Goal: Use online tool/utility: Utilize a website feature to perform a specific function

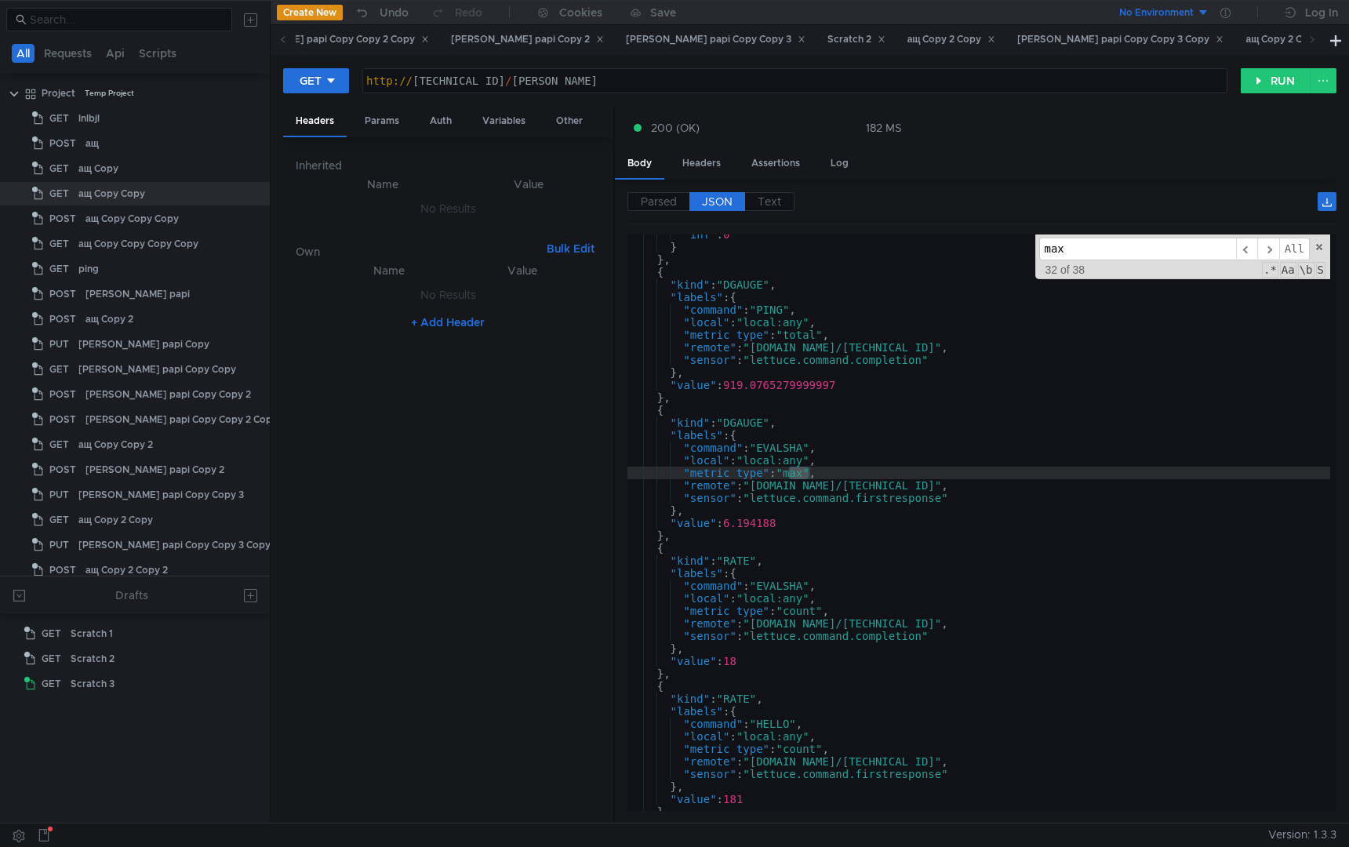
scroll to position [20783, 0]
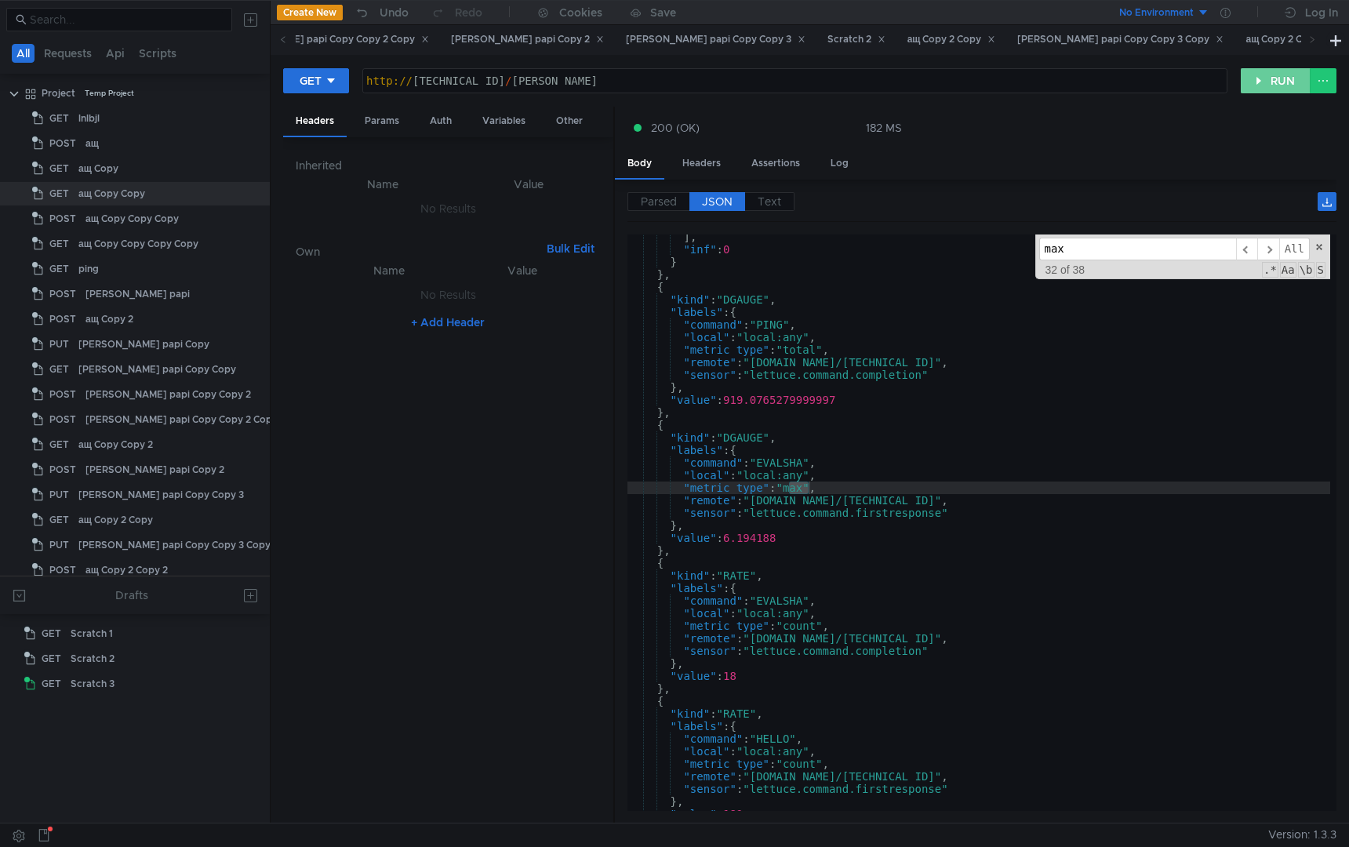
click at [1278, 86] on button "RUN" at bounding box center [1276, 80] width 70 height 25
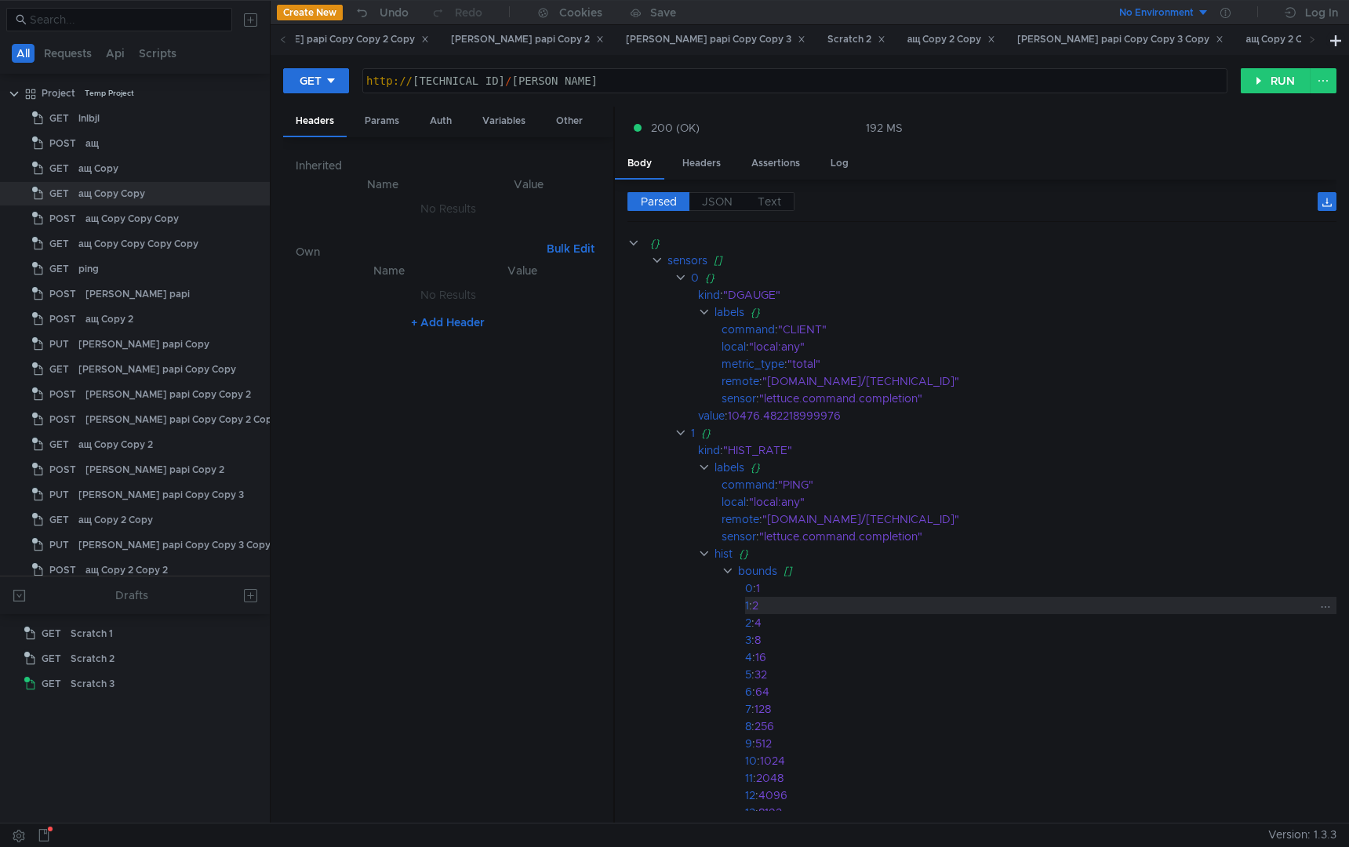
scroll to position [31, 0]
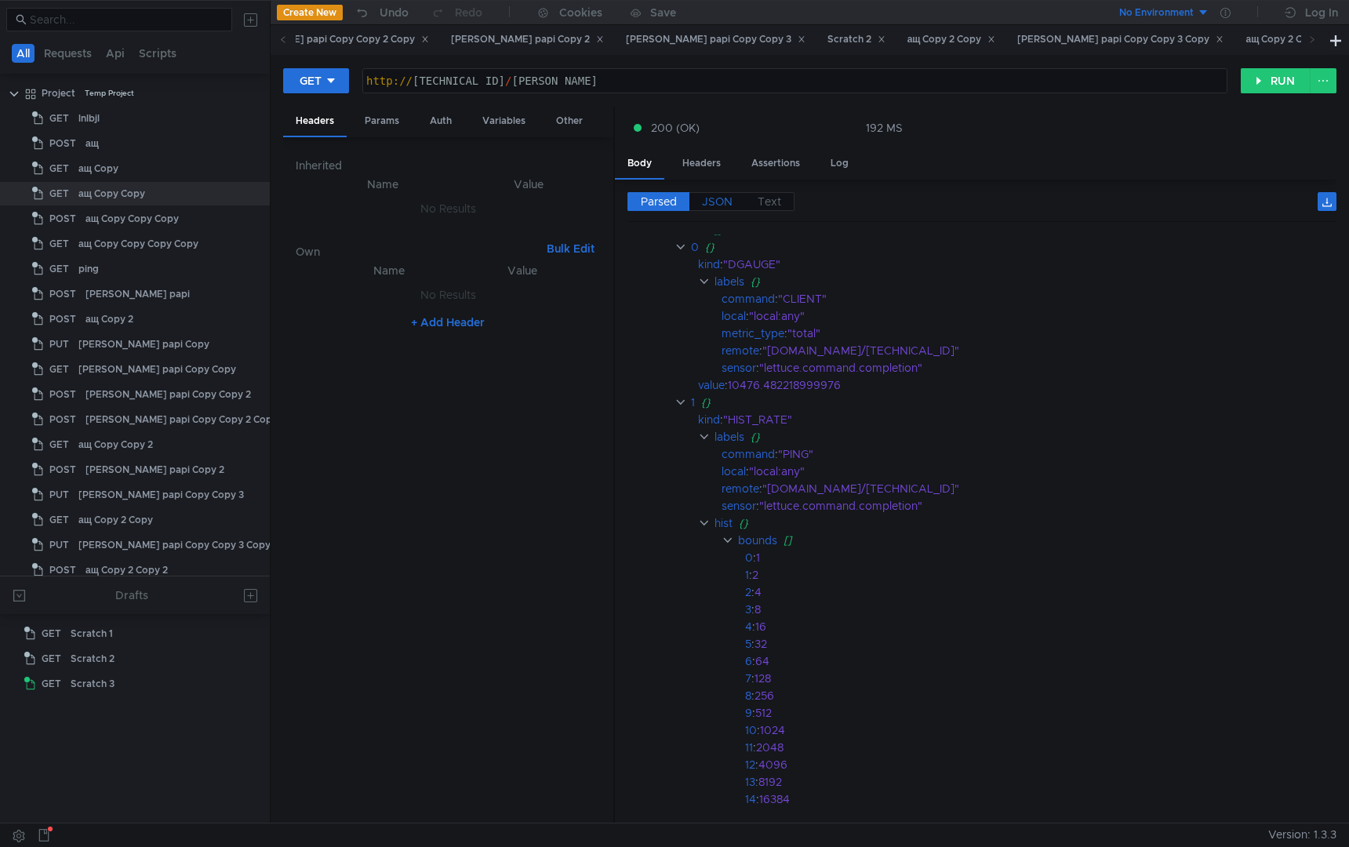
click at [715, 205] on span "JSON" at bounding box center [717, 202] width 31 height 14
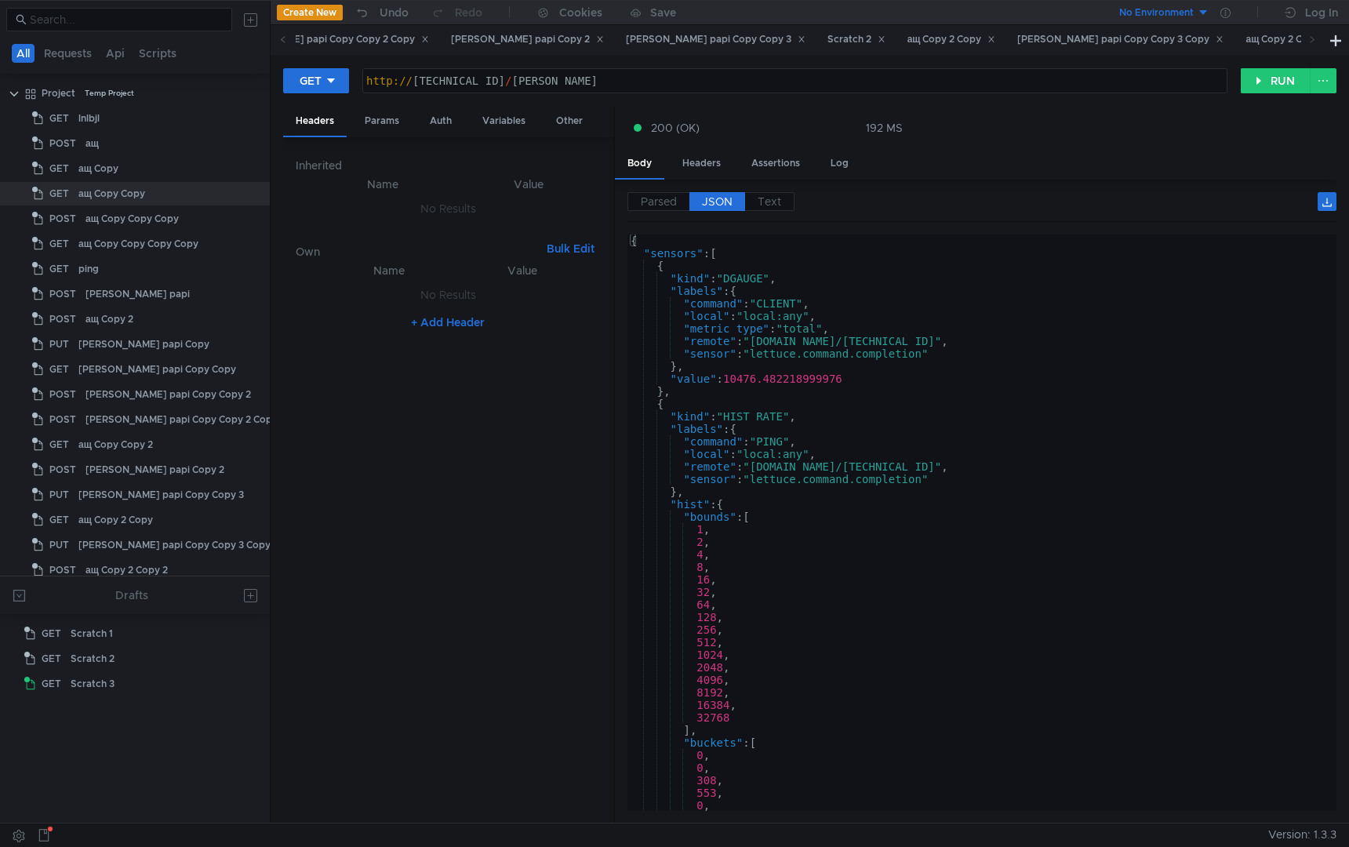
scroll to position [0, 0]
click at [1271, 77] on button "RUN" at bounding box center [1276, 80] width 70 height 25
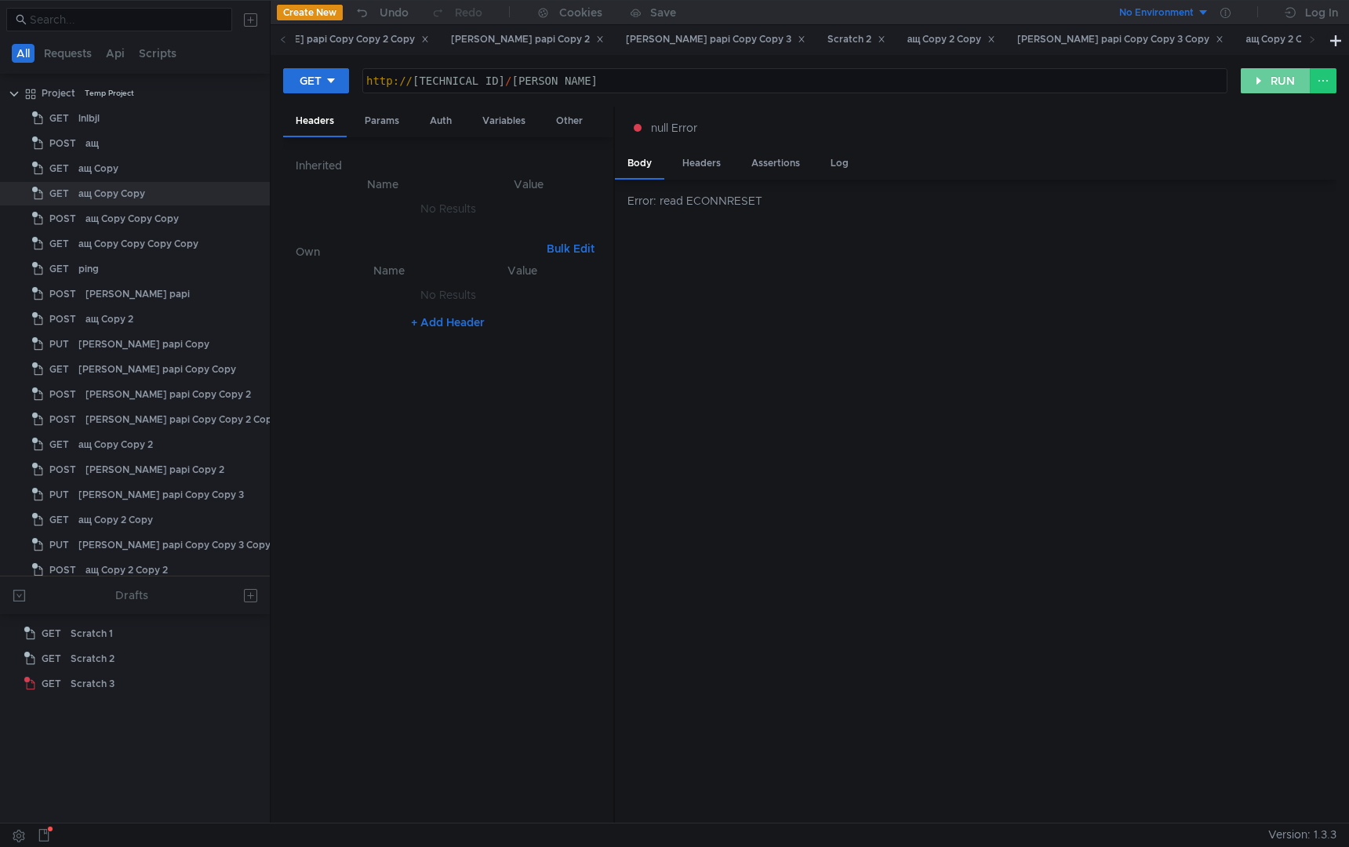
click at [1271, 75] on button "RUN" at bounding box center [1276, 80] width 70 height 25
click at [1261, 93] on div "GET http://127.0.0.1:10080/solomon http:// 127.0.0.1:10080 / solomon הההההההההה…" at bounding box center [809, 86] width 1053 height 39
click at [1261, 74] on button "RUN" at bounding box center [1276, 80] width 70 height 25
click at [1268, 75] on button "RUN" at bounding box center [1276, 80] width 70 height 25
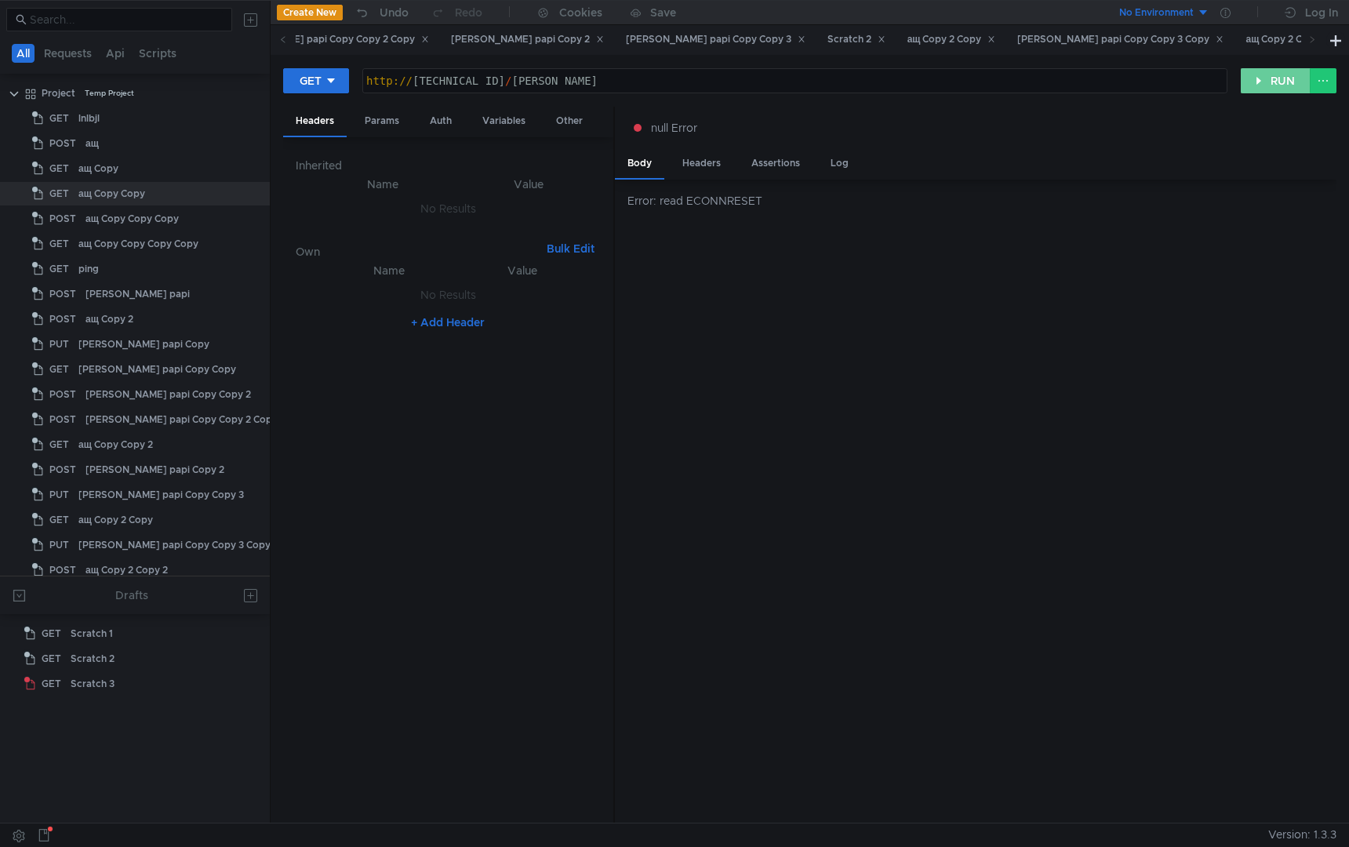
click at [1268, 76] on button "RUN" at bounding box center [1276, 80] width 70 height 25
click at [1267, 80] on button "RUN" at bounding box center [1276, 80] width 70 height 25
click at [1267, 81] on button "RUN" at bounding box center [1276, 80] width 70 height 25
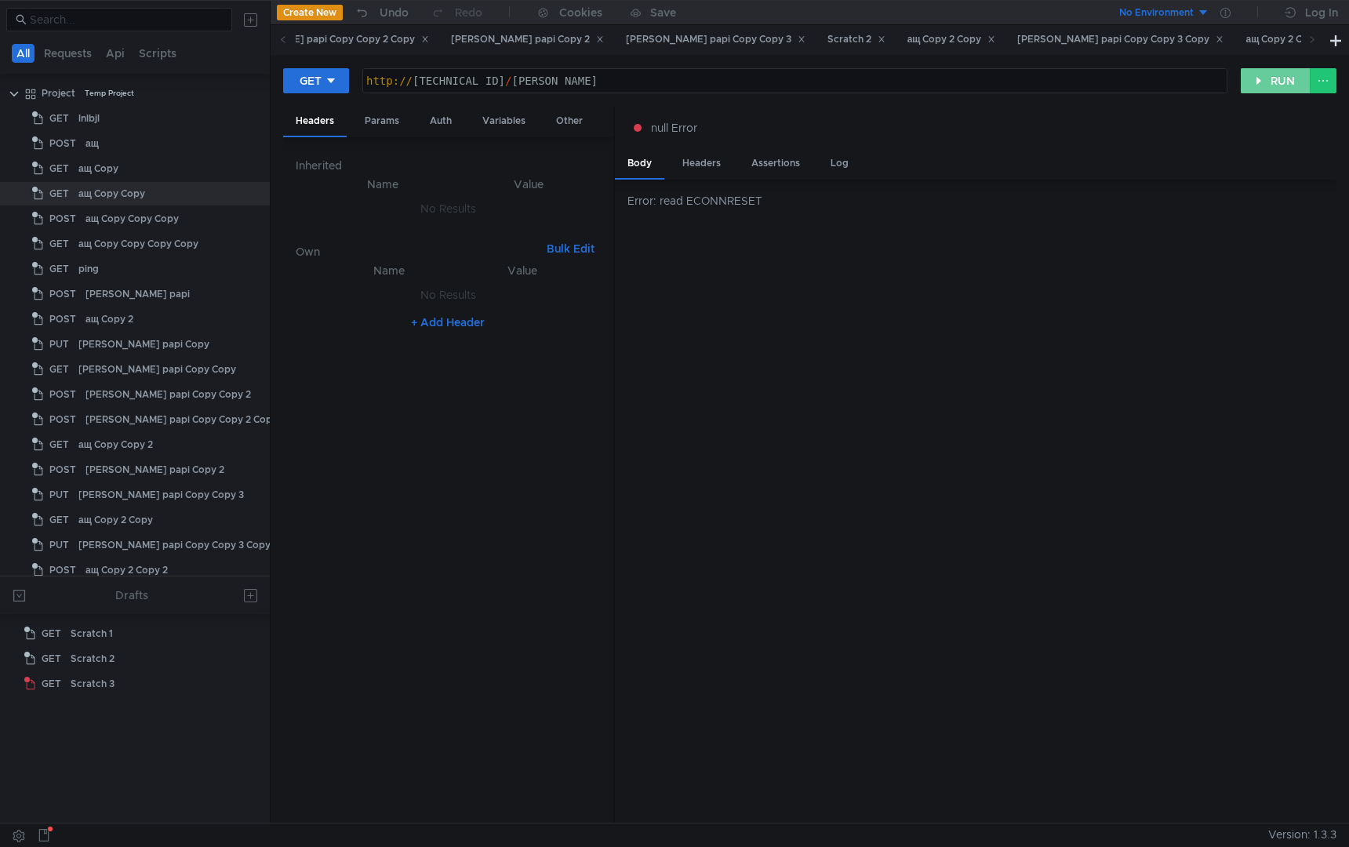
click at [1288, 78] on button "RUN" at bounding box center [1276, 80] width 70 height 25
click at [1281, 78] on button "RUN" at bounding box center [1276, 80] width 70 height 25
click at [1280, 78] on button "RUN" at bounding box center [1276, 80] width 70 height 25
click at [1268, 83] on button "RUN" at bounding box center [1276, 80] width 70 height 25
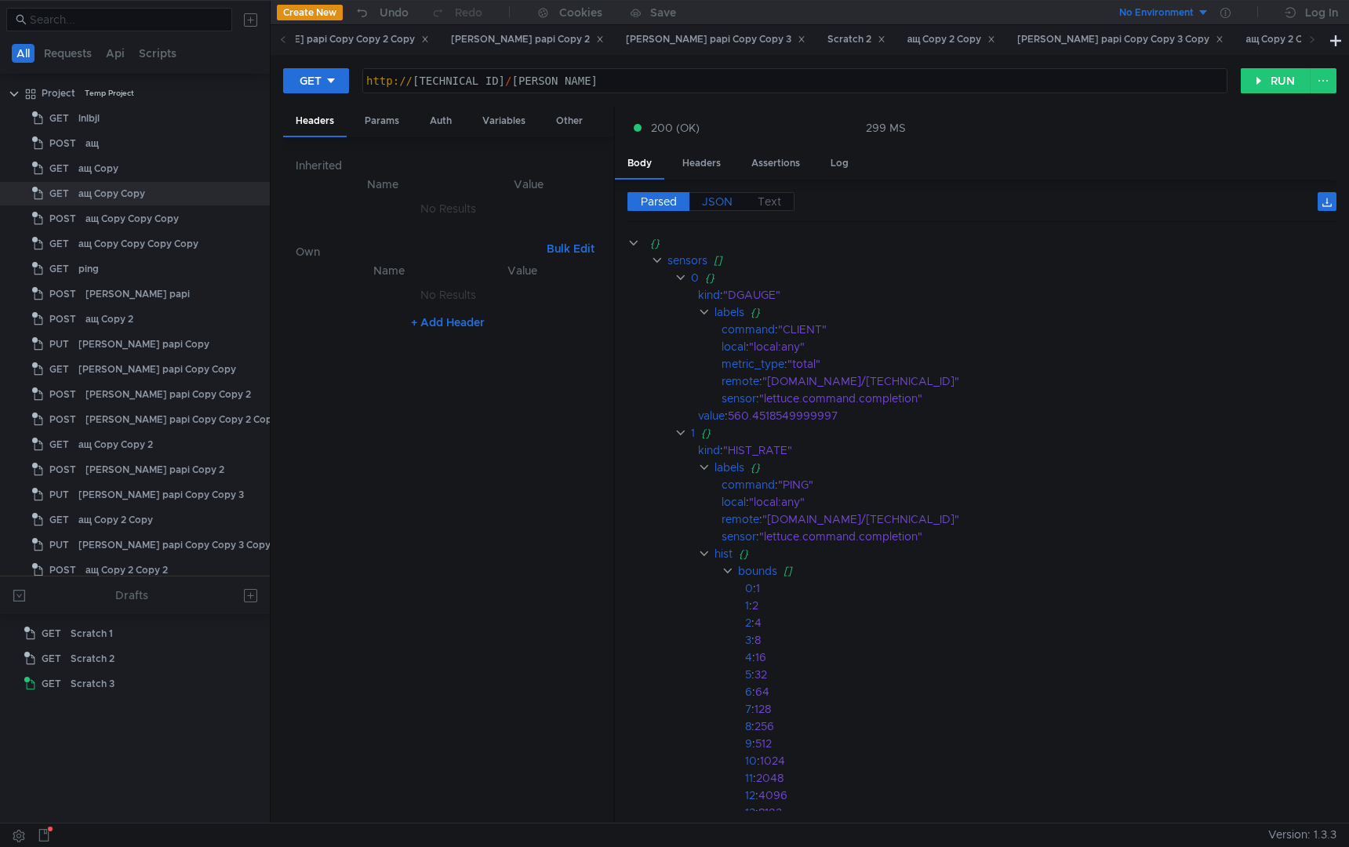
click at [714, 206] on span "JSON" at bounding box center [717, 202] width 31 height 14
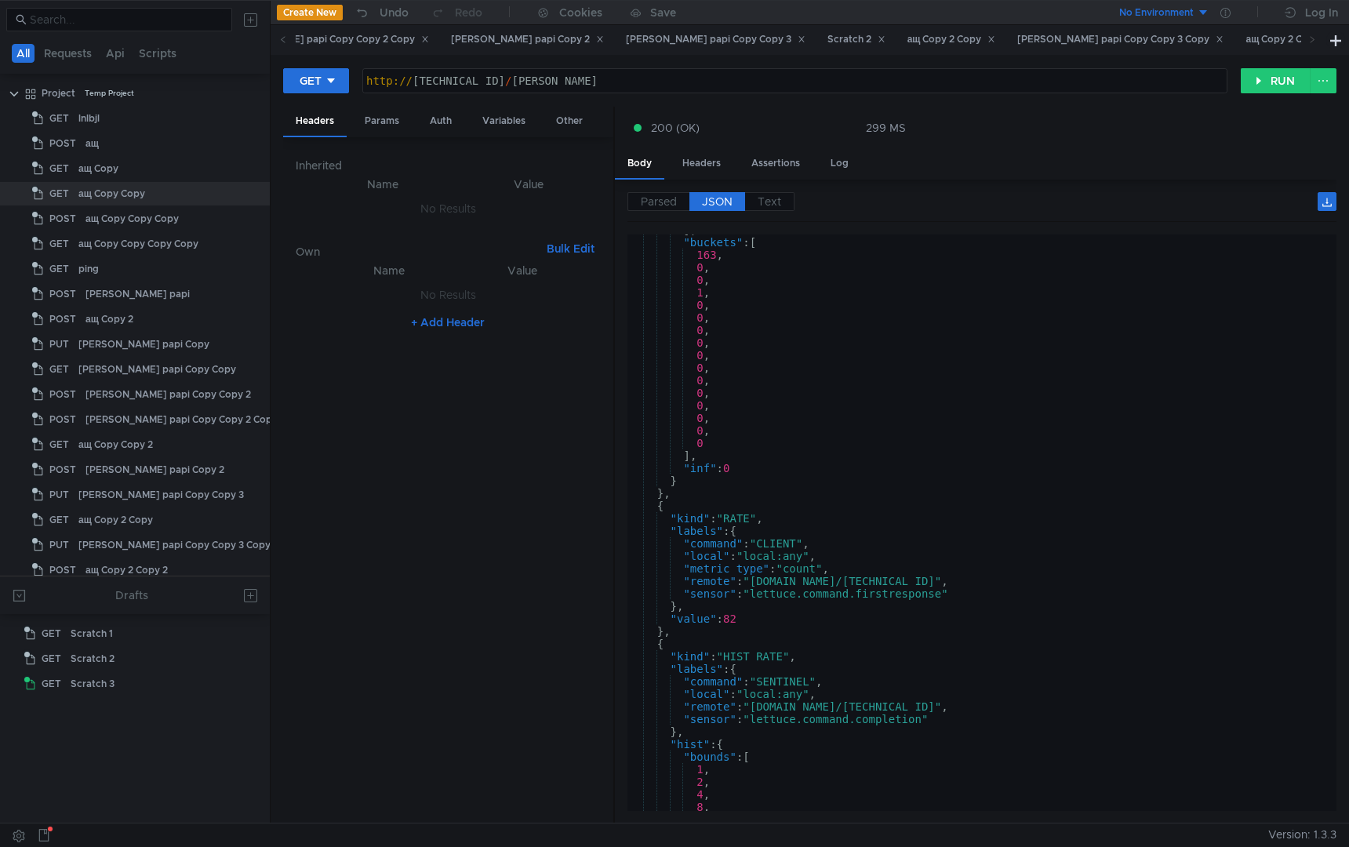
scroll to position [6863, 0]
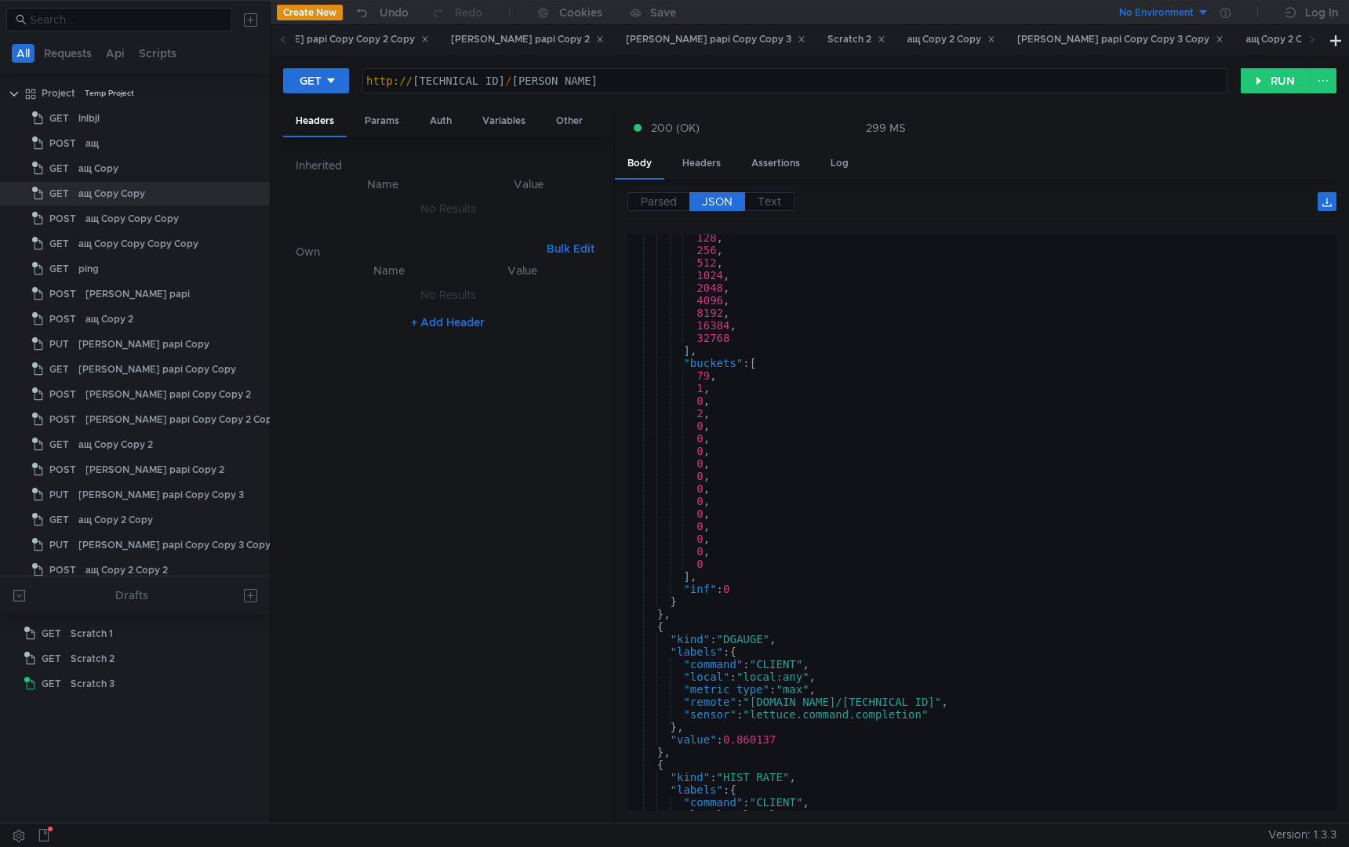
type textarea ""inf": 0"
click at [874, 589] on div "128 , 256 , 512 , 1024 , 2048 , 4096 , 8192 , 16384 , 32768 ] , "buckets" : [ 7…" at bounding box center [978, 532] width 703 height 602
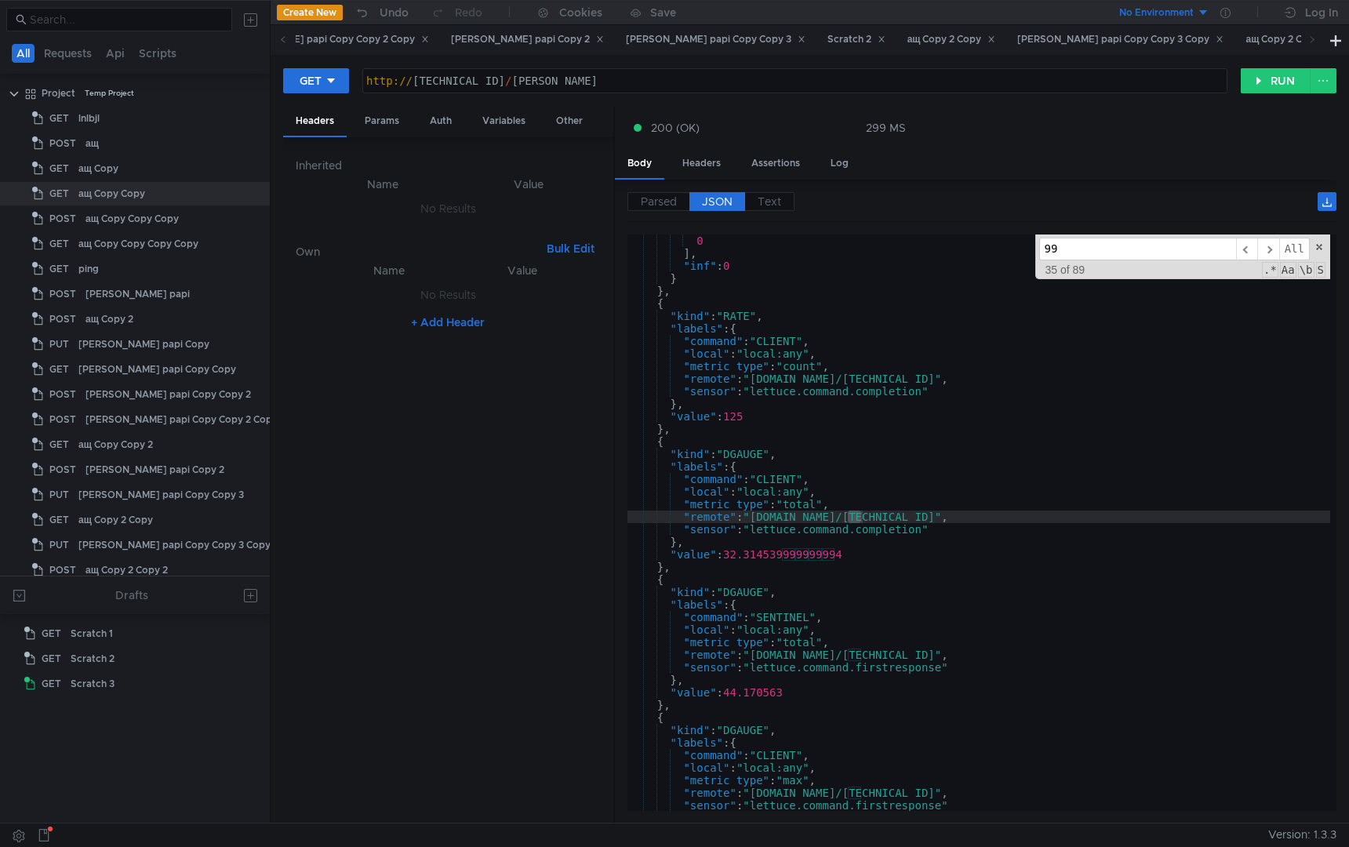
scroll to position [11564, 0]
type input "999"
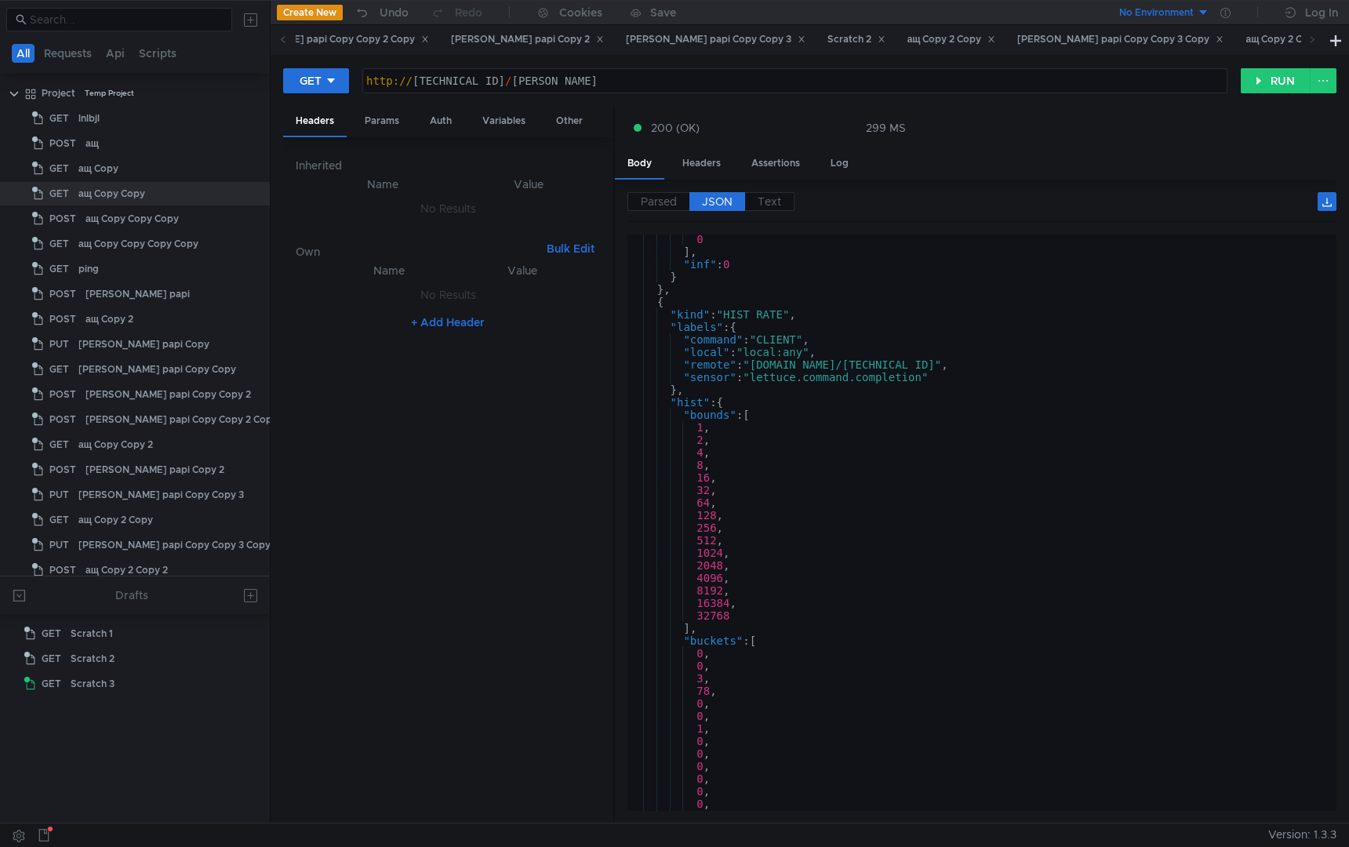
scroll to position [1006, 0]
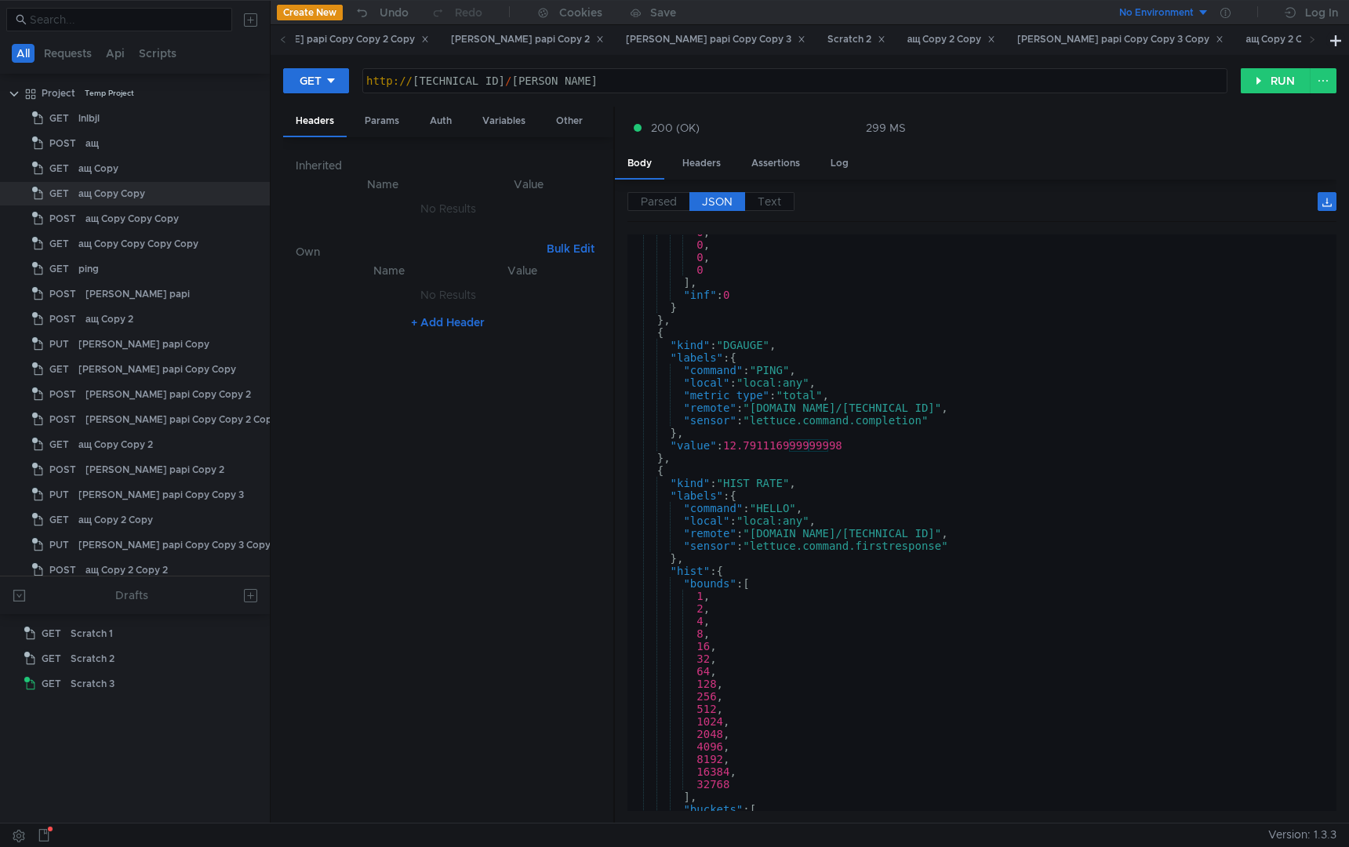
drag, startPoint x: 1336, startPoint y: 264, endPoint x: 1334, endPoint y: 678, distance: 413.4
click at [1336, 679] on div at bounding box center [1331, 523] width 10 height 577
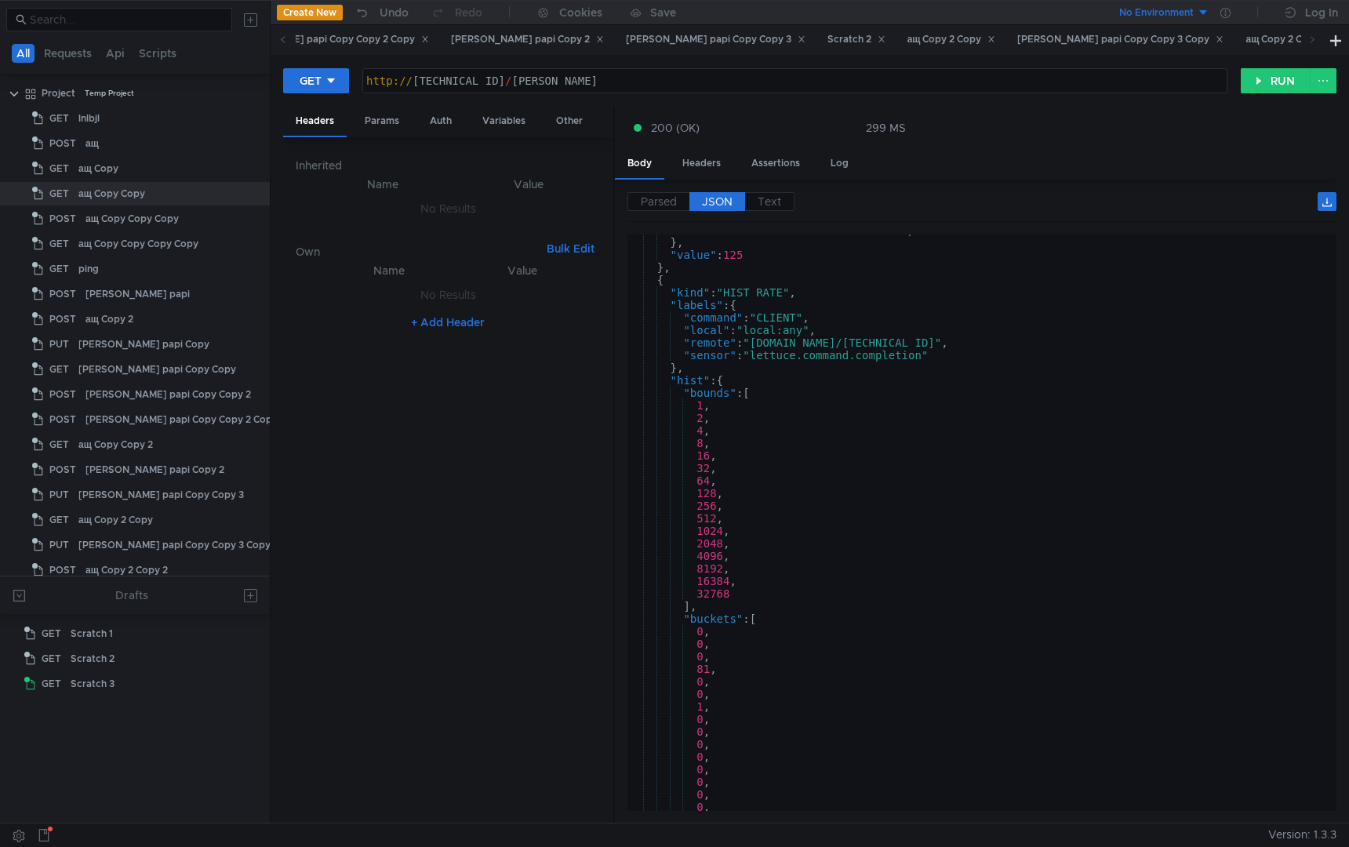
scroll to position [25125, 0]
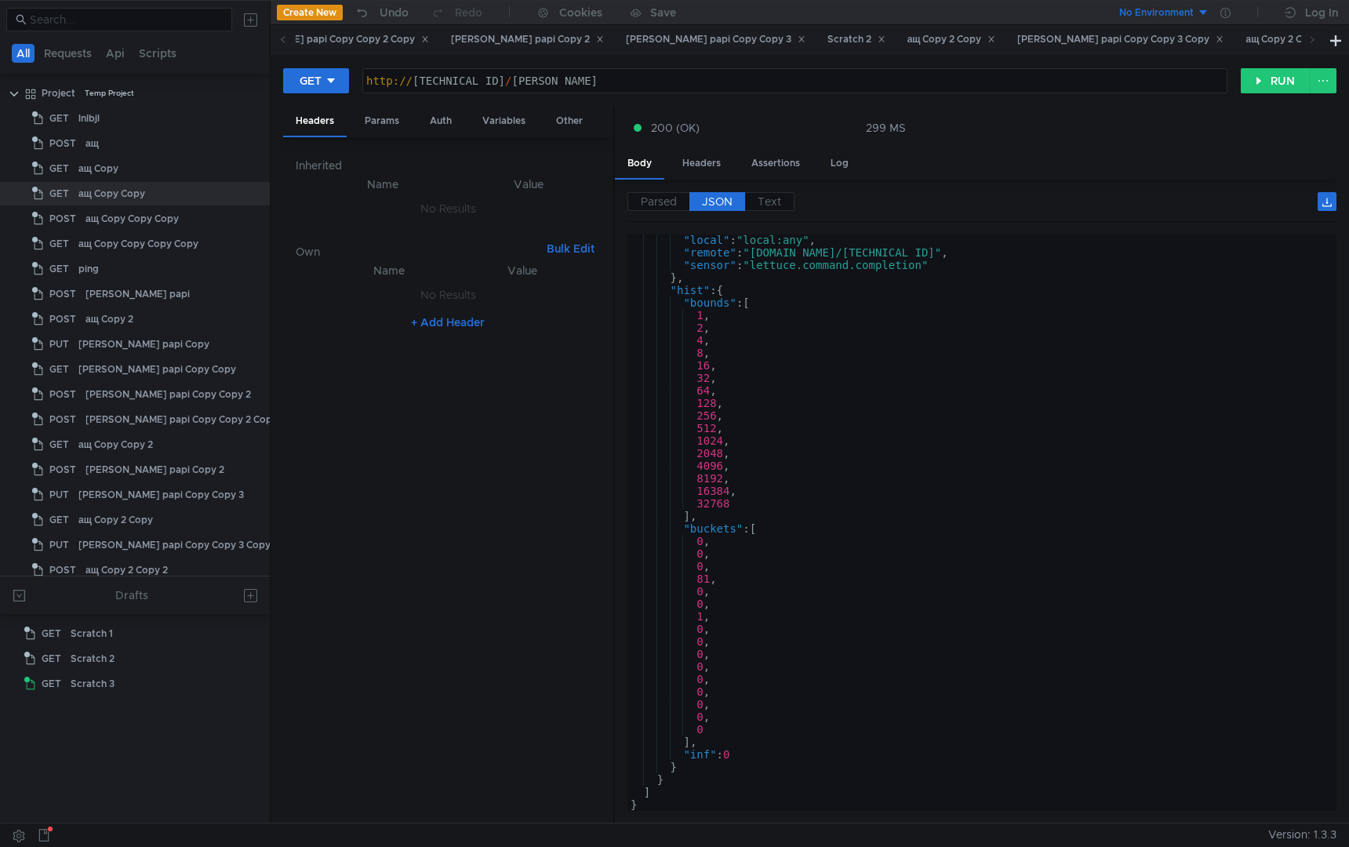
click at [1085, 808] on div ""local" : "local:any" , "remote" : "sas-otb8ah2jl0fsm34s.db.yandex.net/[2a02:6b…" at bounding box center [978, 535] width 703 height 602
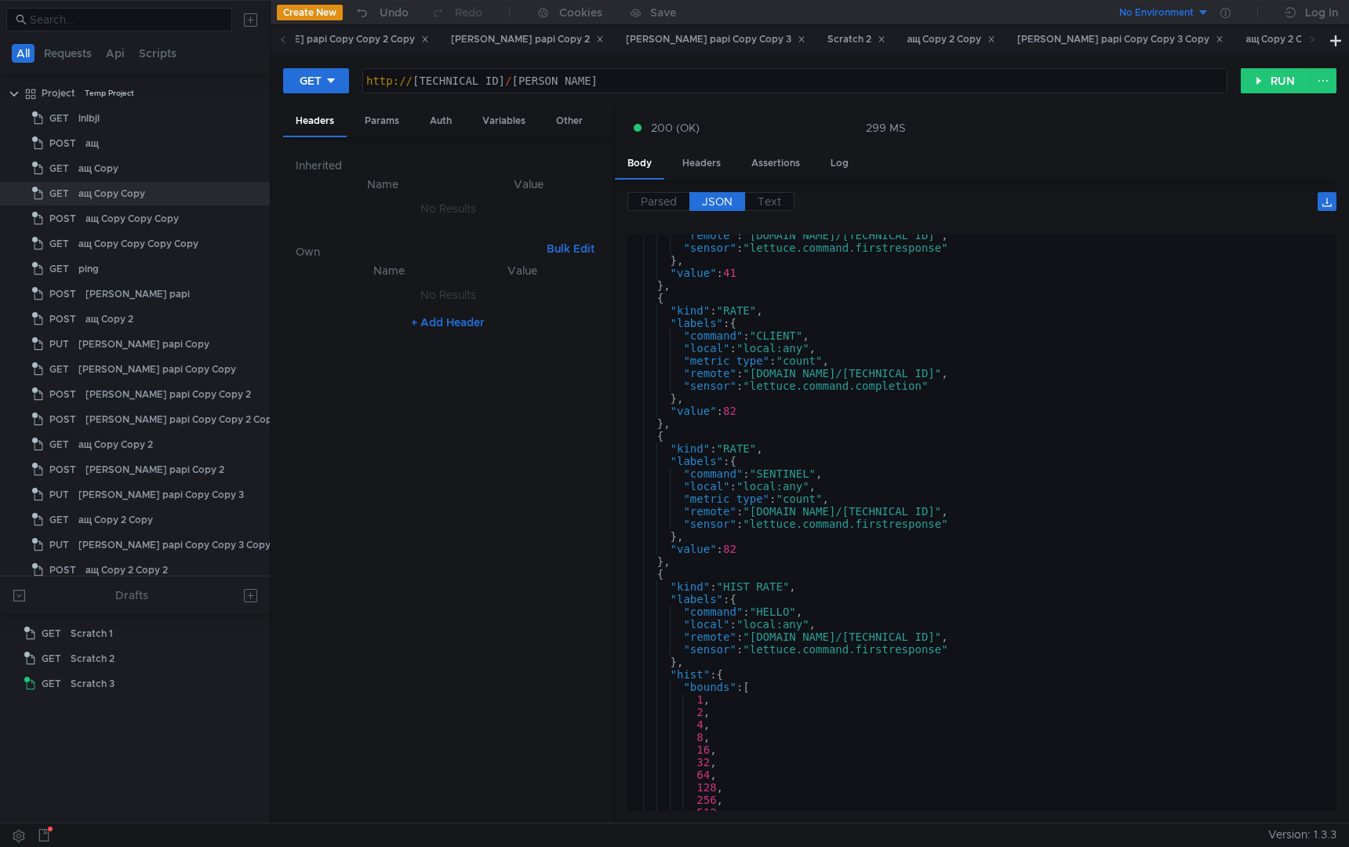
scroll to position [19336, 0]
click at [795, 547] on div ""sensor" : "lettuce.command.firstresponse" } , "value" : 41 } , { "kind" : "RAT…" at bounding box center [978, 536] width 703 height 602
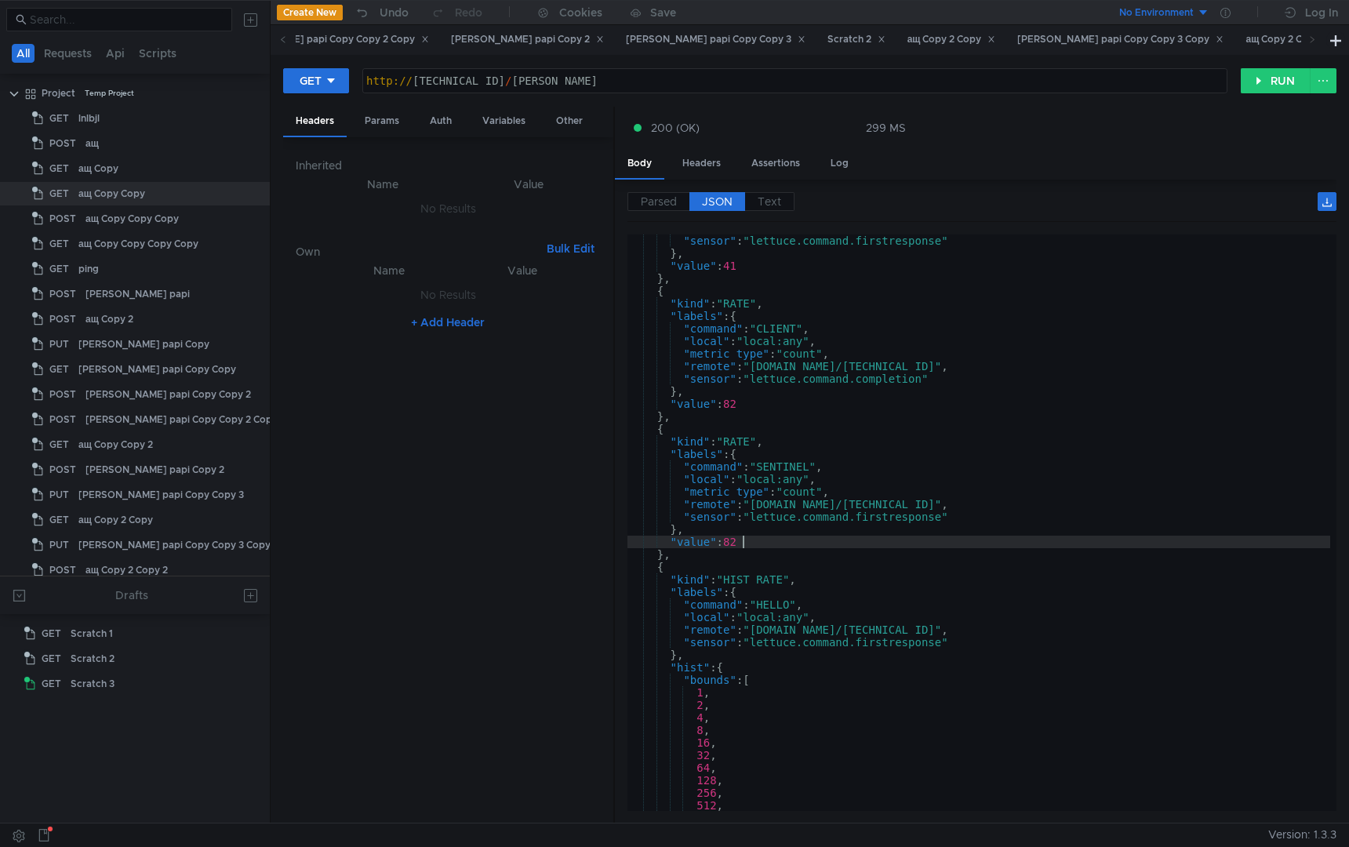
type textarea ""value": 82"
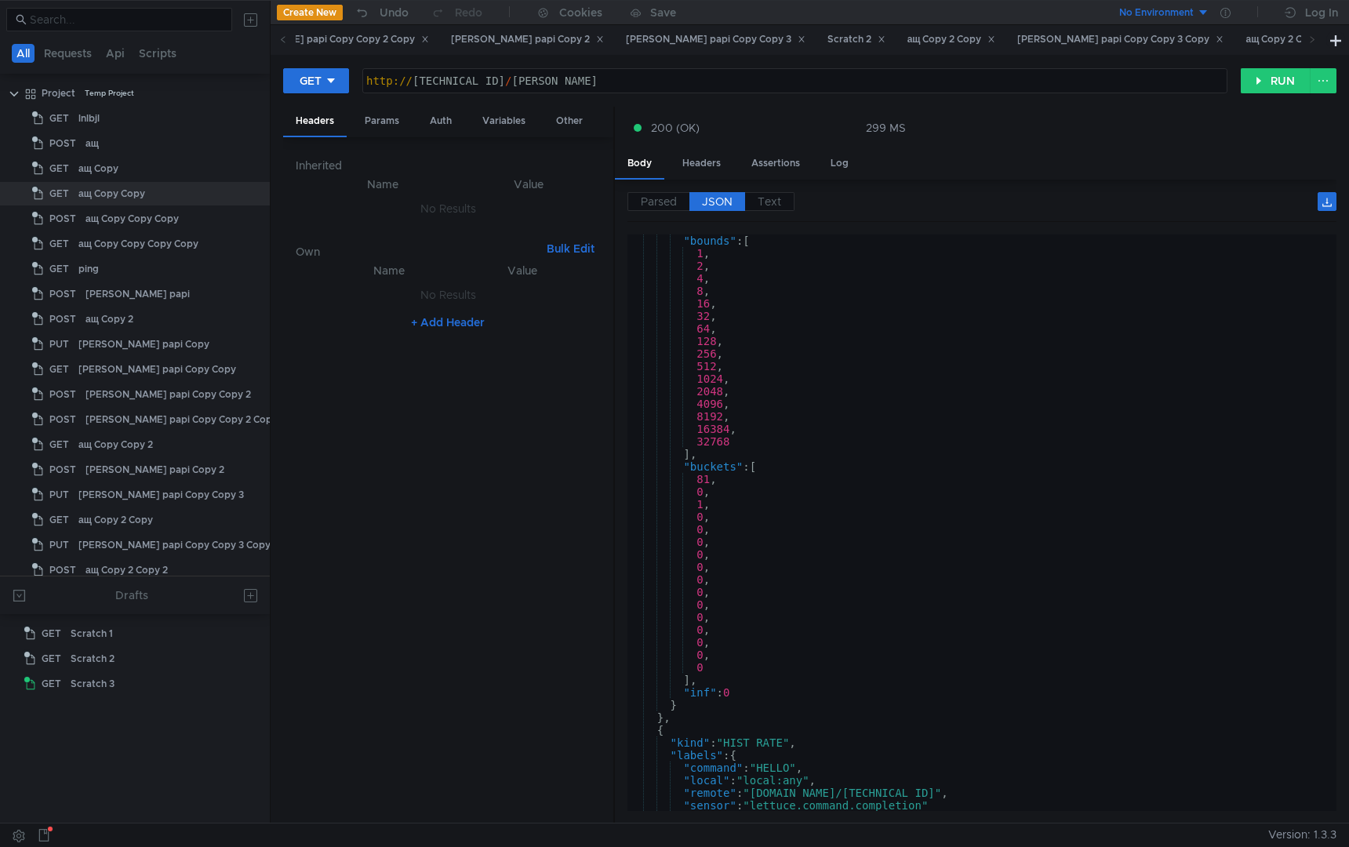
scroll to position [13443, 0]
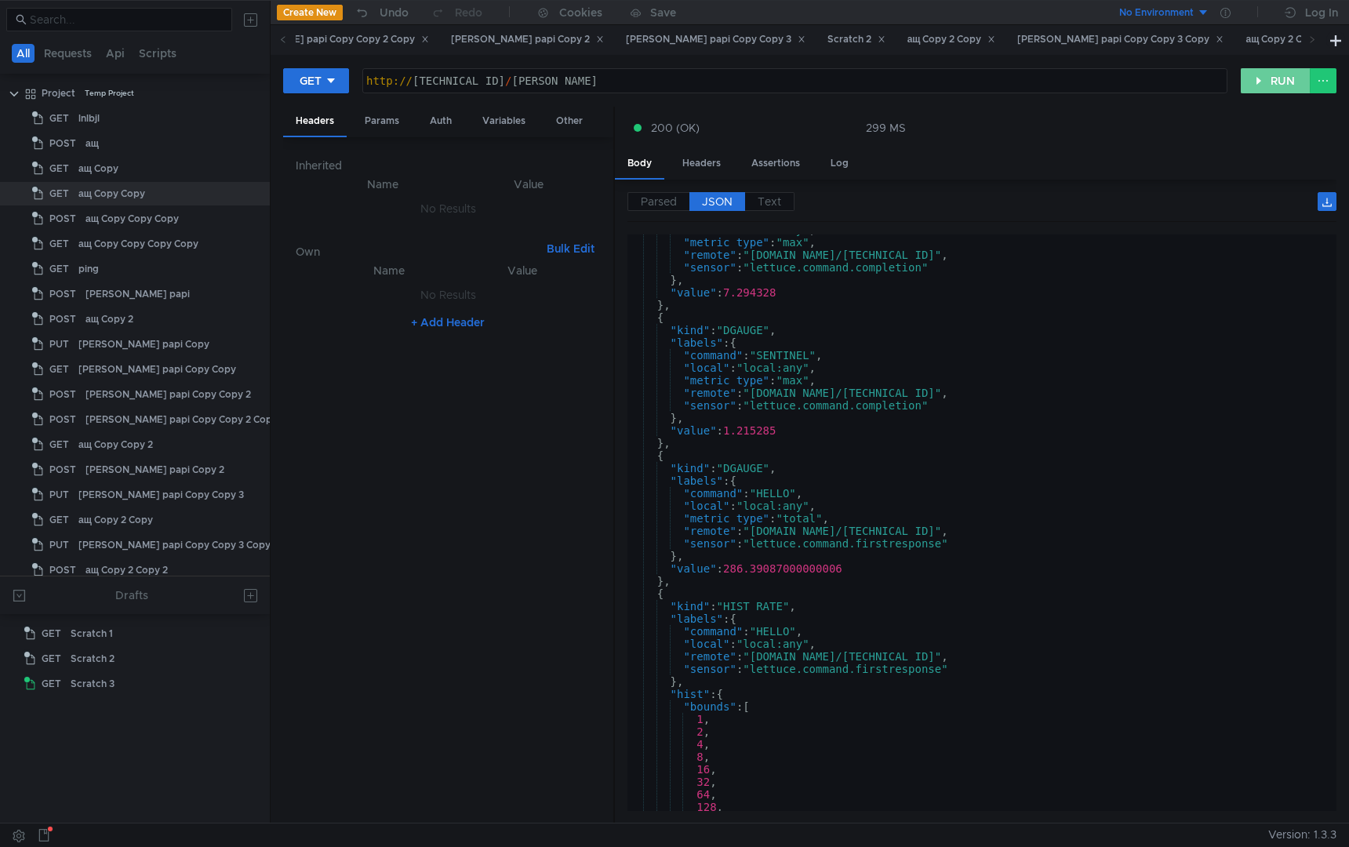
click at [1262, 82] on button "RUN" at bounding box center [1276, 80] width 70 height 25
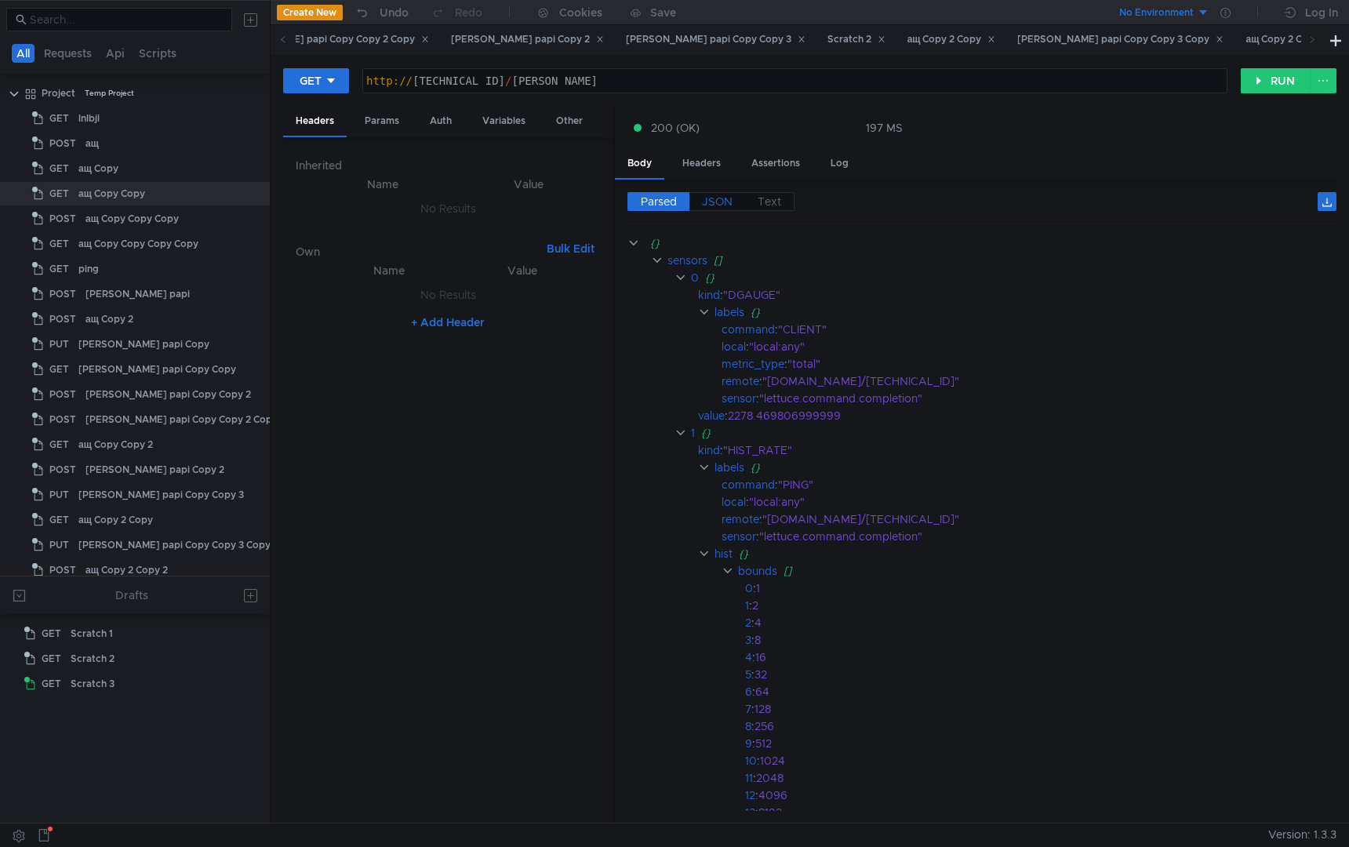
click at [719, 197] on span "JSON" at bounding box center [717, 202] width 31 height 14
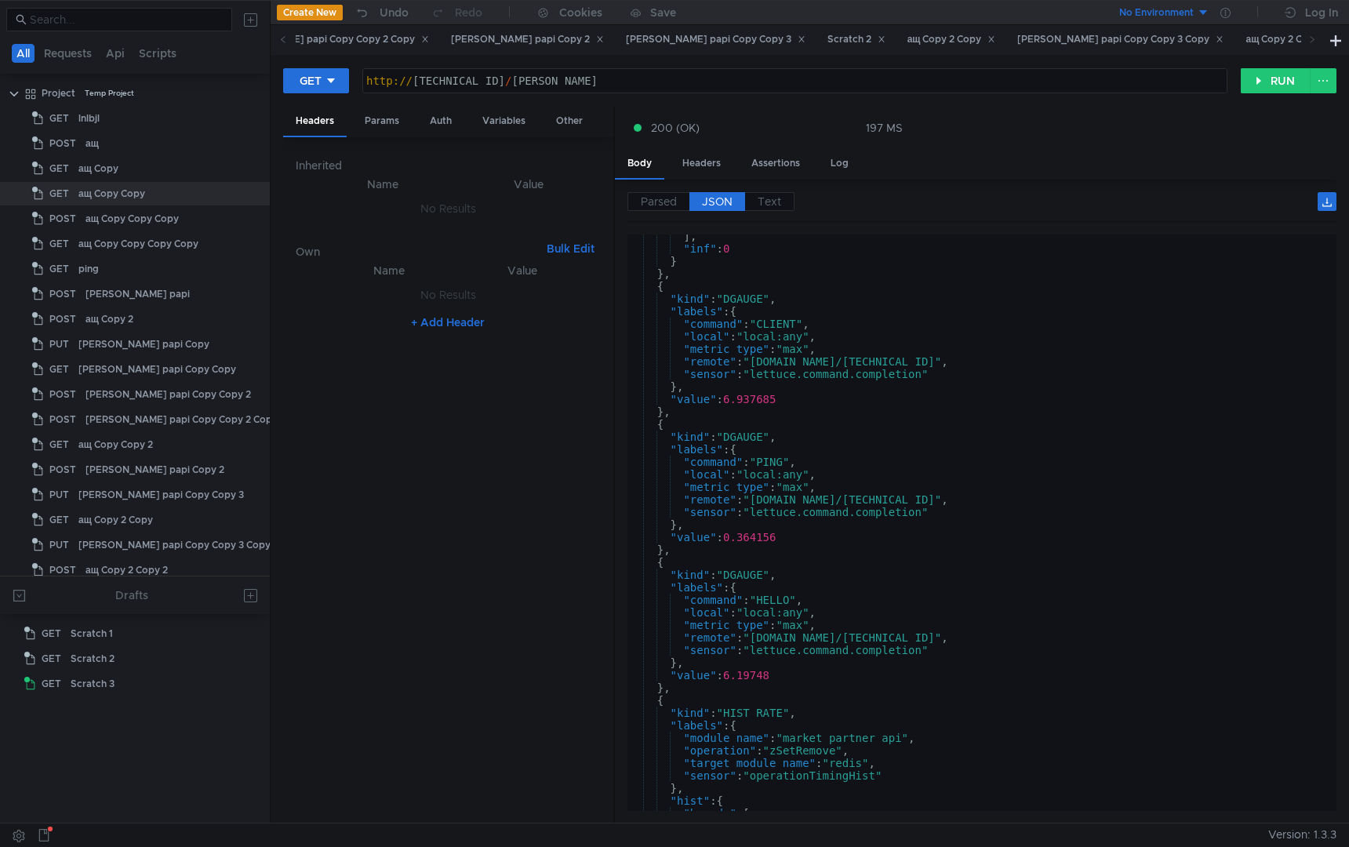
scroll to position [2081, 0]
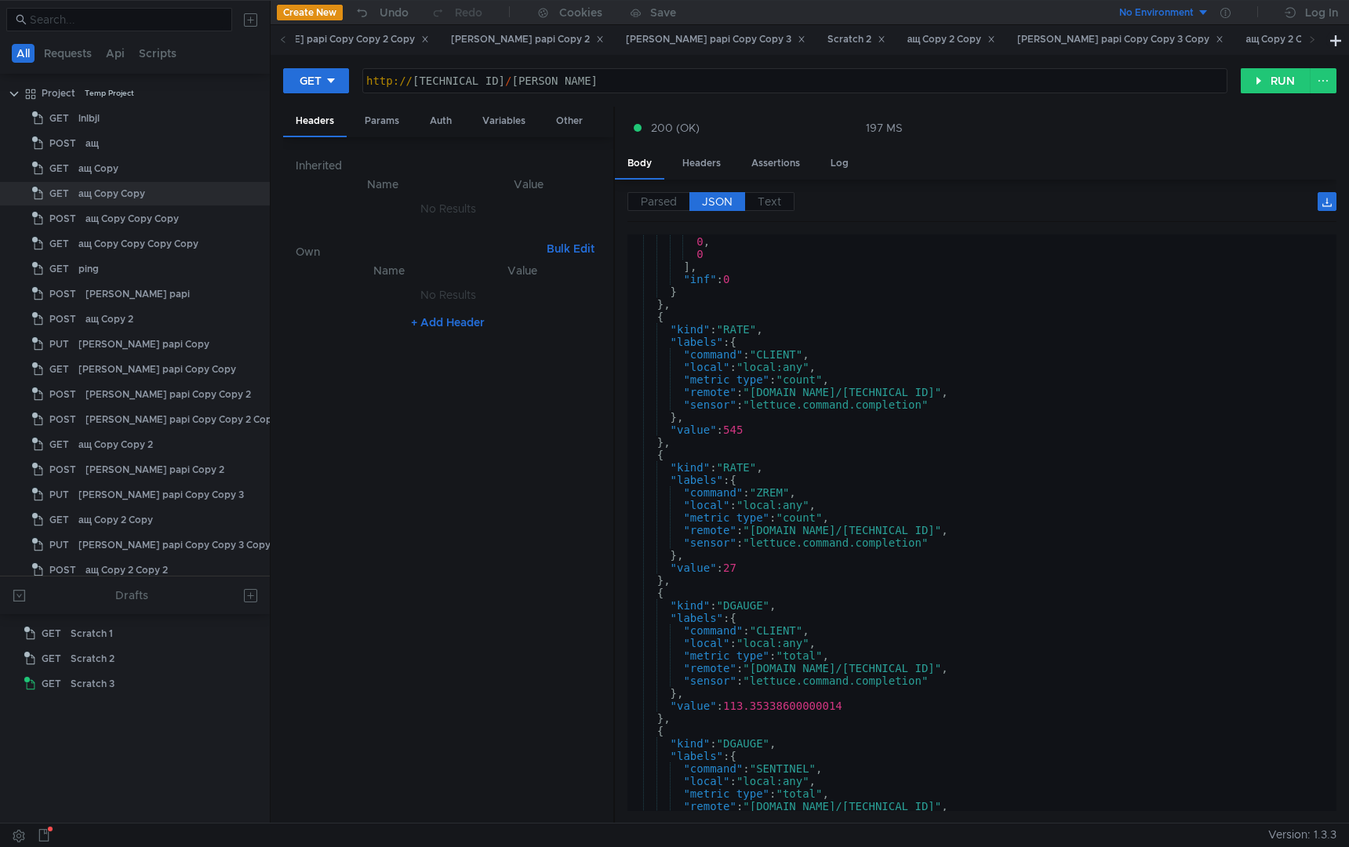
scroll to position [11706, 0]
